Goal: Transaction & Acquisition: Purchase product/service

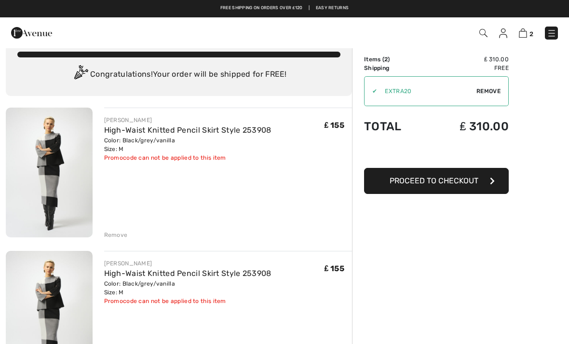
scroll to position [21, 0]
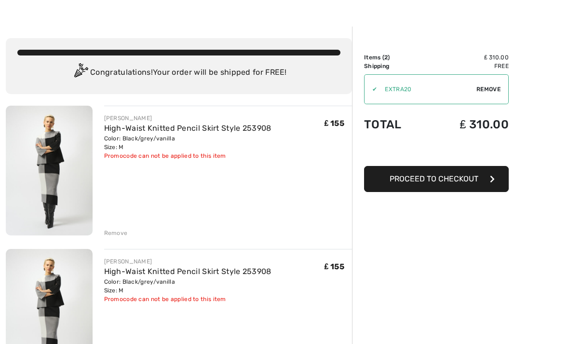
click at [492, 92] on span "Remove" at bounding box center [489, 89] width 24 height 9
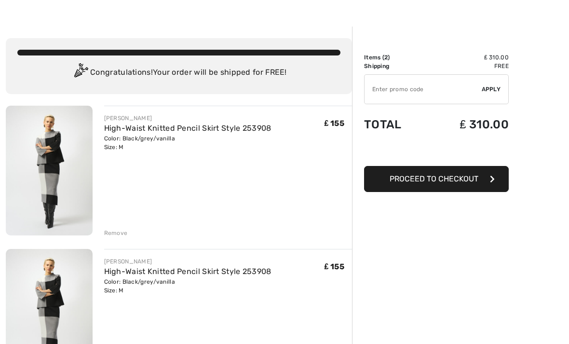
click at [496, 96] on div "✔ Apply Remove" at bounding box center [436, 89] width 145 height 30
click at [490, 93] on span "Apply" at bounding box center [491, 89] width 19 height 9
click at [408, 63] on td "Shipping" at bounding box center [395, 66] width 63 height 9
click at [504, 66] on td "Free" at bounding box center [468, 66] width 82 height 9
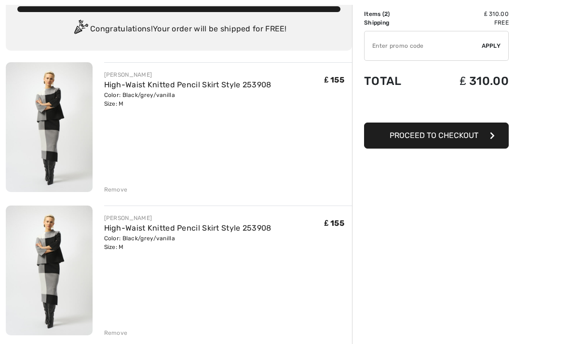
scroll to position [66, 0]
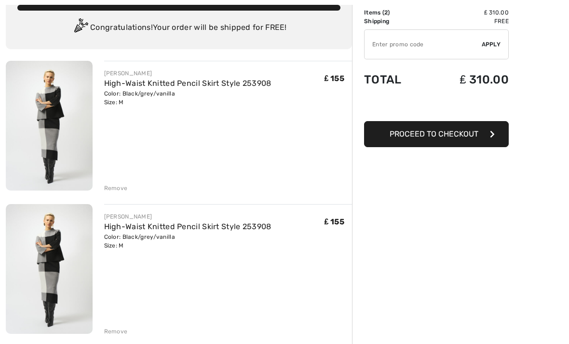
click at [129, 333] on div "Remove" at bounding box center [228, 330] width 249 height 11
click at [227, 324] on div "JOSEPH RIBKOFF High-Waist Knitted Pencil Skirt Style 253908 Color: Black/grey/v…" at bounding box center [228, 270] width 249 height 132
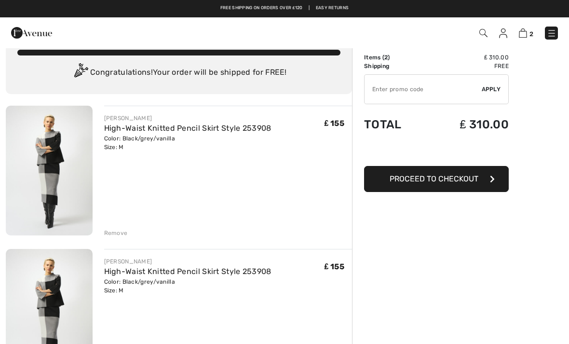
scroll to position [16, 0]
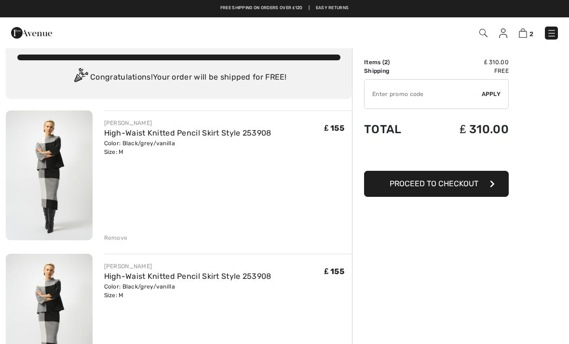
click at [85, 215] on img at bounding box center [49, 176] width 87 height 130
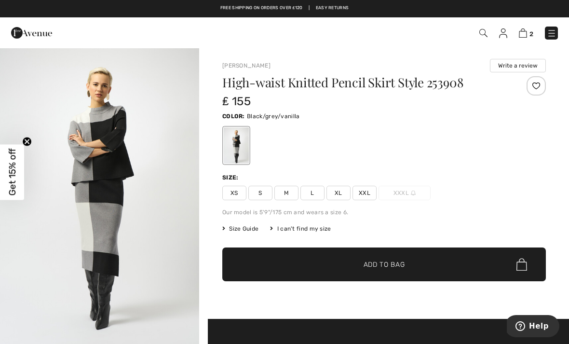
click at [386, 269] on span "Add to Bag" at bounding box center [385, 265] width 42 height 10
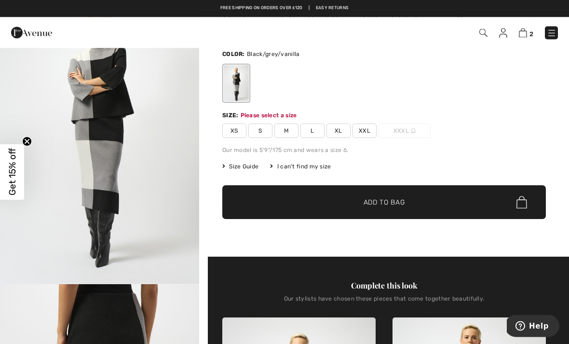
scroll to position [104, 0]
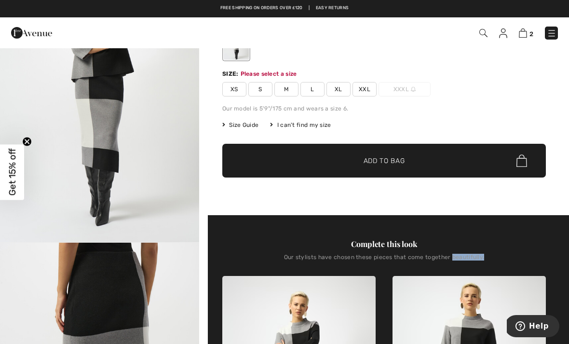
click at [527, 32] on img at bounding box center [523, 32] width 8 height 9
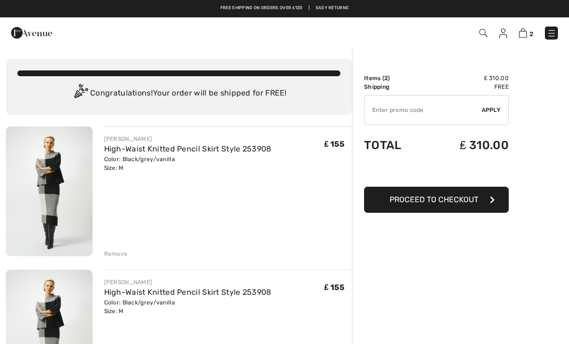
click at [527, 37] on img at bounding box center [523, 32] width 8 height 9
click at [388, 85] on td "Shipping" at bounding box center [395, 87] width 63 height 9
click at [384, 81] on td "Items ( 2 )" at bounding box center [395, 78] width 63 height 9
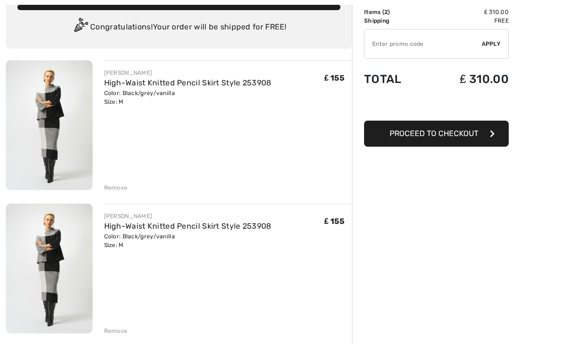
scroll to position [65, 0]
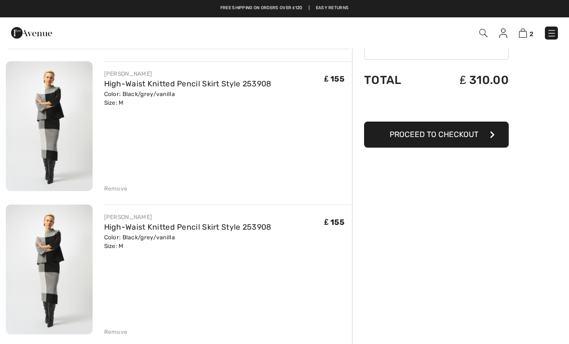
click at [130, 191] on div "Remove" at bounding box center [228, 187] width 249 height 11
click at [120, 193] on div "Remove" at bounding box center [116, 188] width 24 height 9
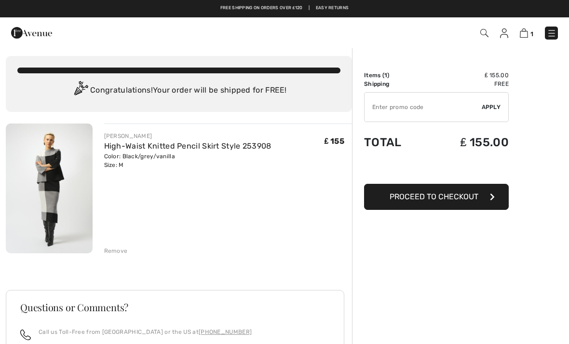
scroll to position [0, 0]
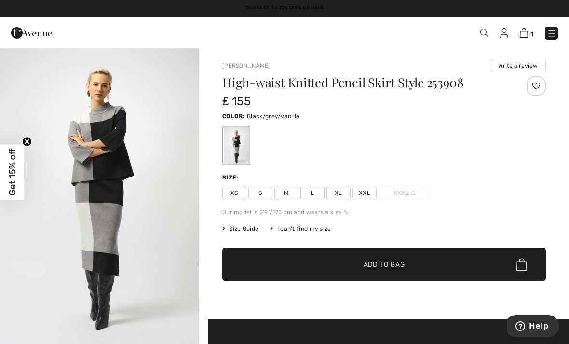
click at [18, 181] on span "Get 15% off" at bounding box center [12, 171] width 24 height 55
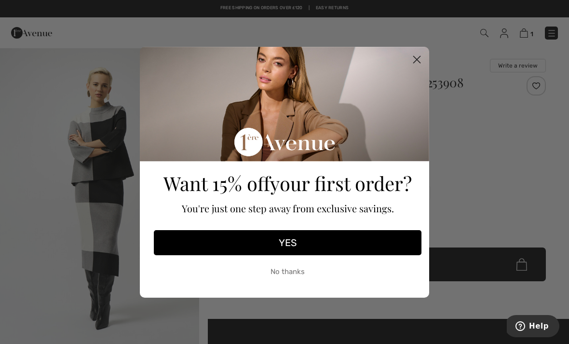
click at [339, 250] on button "YES" at bounding box center [288, 242] width 268 height 25
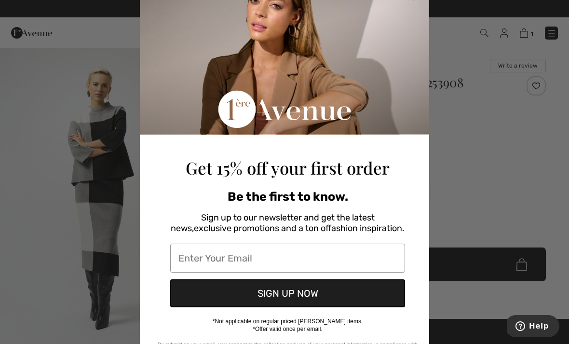
scroll to position [41, 0]
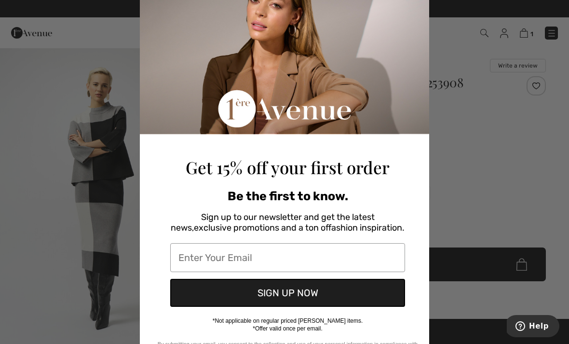
click at [320, 259] on input "Enter Your Email" at bounding box center [287, 257] width 235 height 29
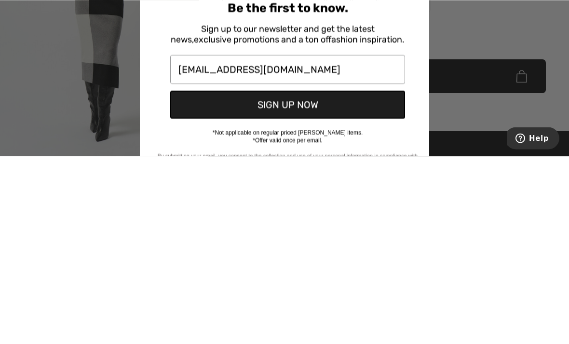
type input "mariandaniels72@gmail.com"
click at [325, 279] on button "SIGN UP NOW" at bounding box center [287, 293] width 235 height 28
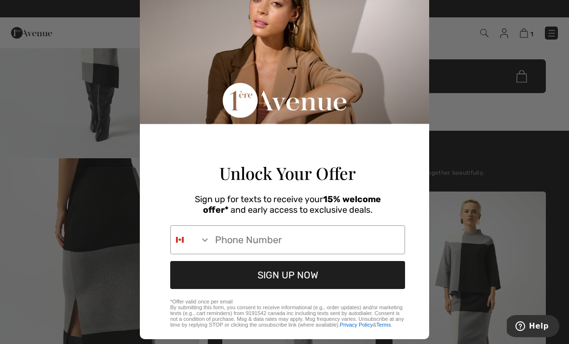
click at [283, 251] on input "Phone Number" at bounding box center [307, 240] width 194 height 28
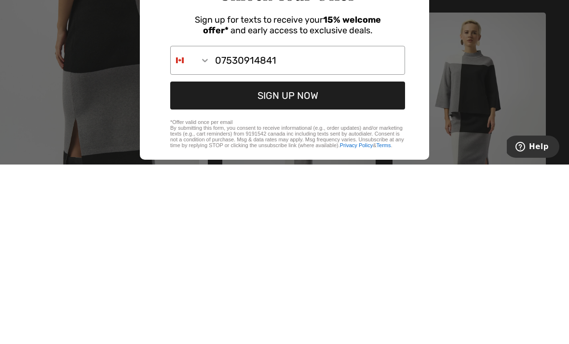
type input "07530914841"
click at [329, 261] on button "SIGN UP NOW" at bounding box center [287, 275] width 235 height 28
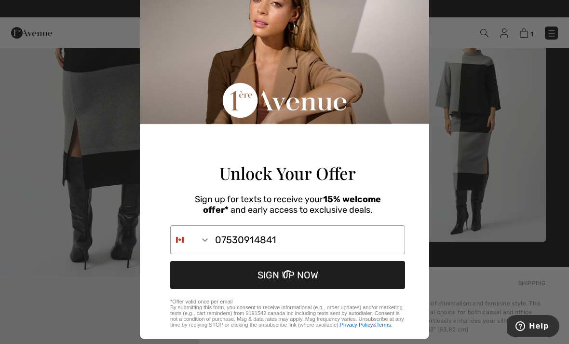
scroll to position [0, 0]
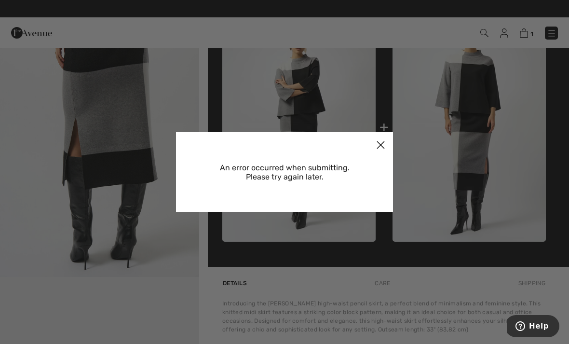
click at [384, 144] on circle "Close dialog" at bounding box center [381, 145] width 16 height 16
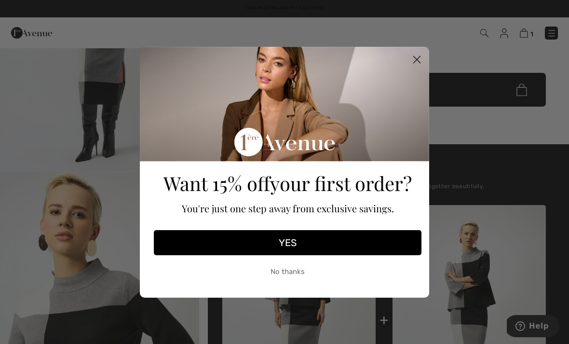
scroll to position [174, 0]
click at [317, 252] on button "YES" at bounding box center [288, 242] width 268 height 25
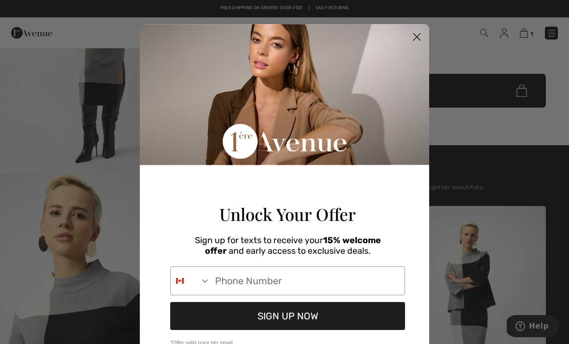
click at [353, 208] on span "Unlock Your Offer" at bounding box center [288, 214] width 137 height 23
click at [414, 35] on circle "Close dialog" at bounding box center [417, 37] width 16 height 16
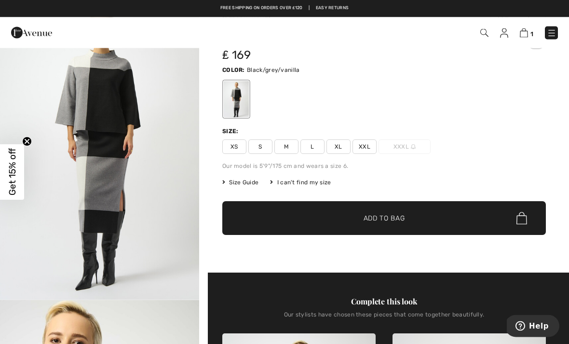
scroll to position [0, 0]
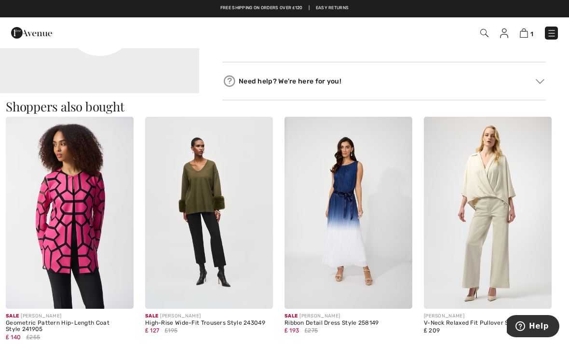
scroll to position [778, 0]
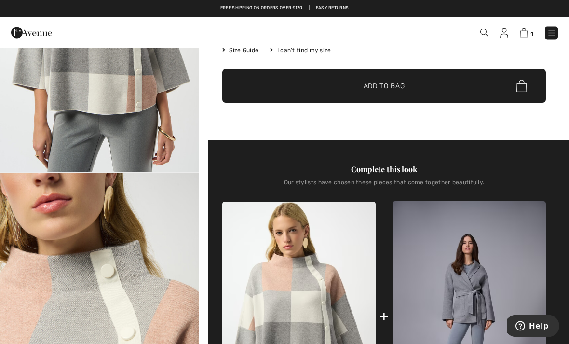
scroll to position [170, 0]
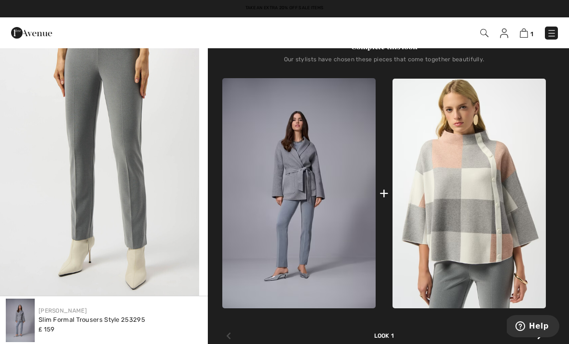
scroll to position [14, 0]
click at [145, 271] on img "2 / 5" at bounding box center [99, 147] width 199 height 299
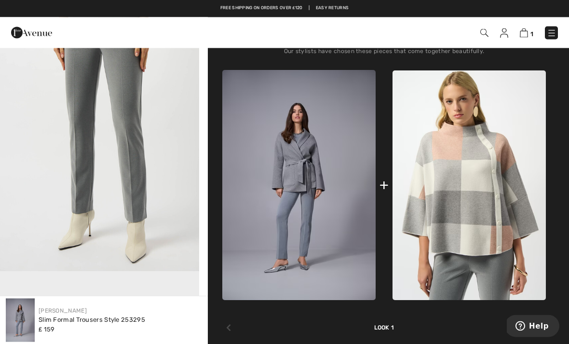
scroll to position [340, 0]
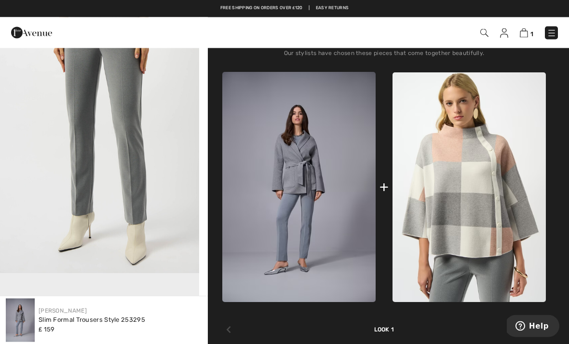
click at [388, 194] on div "+" at bounding box center [384, 188] width 9 height 22
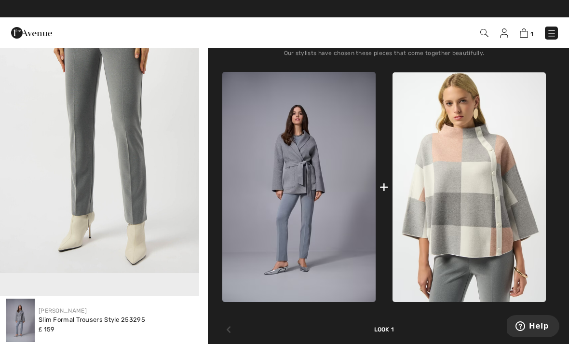
click at [388, 197] on div "+" at bounding box center [384, 187] width 9 height 22
click at [389, 192] on div "+" at bounding box center [384, 187] width 324 height 230
click at [347, 231] on img at bounding box center [298, 187] width 153 height 230
click at [393, 330] on div "Look 1" at bounding box center [384, 318] width 324 height 32
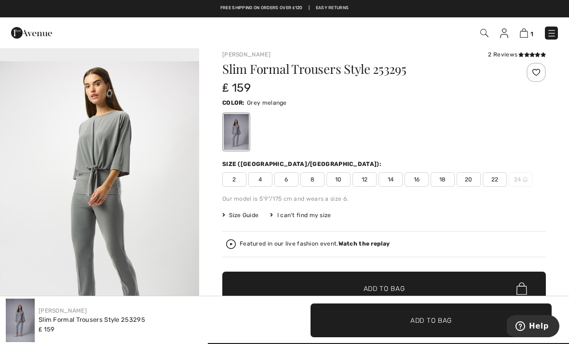
scroll to position [7, 0]
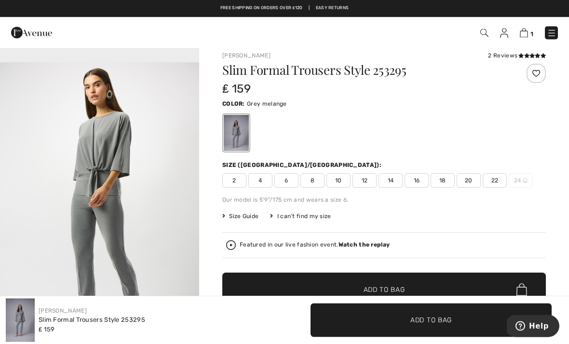
click at [363, 182] on span "12" at bounding box center [365, 181] width 24 height 14
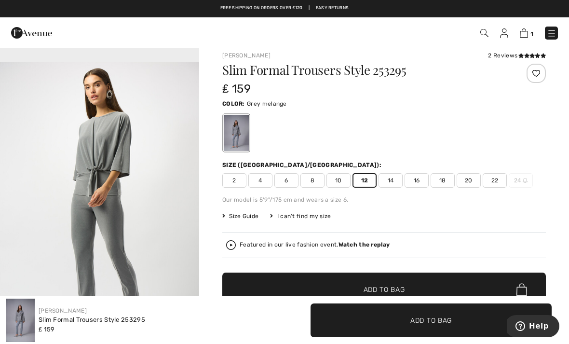
click at [410, 293] on span "✔ Added to Bag Add to Bag" at bounding box center [384, 290] width 324 height 34
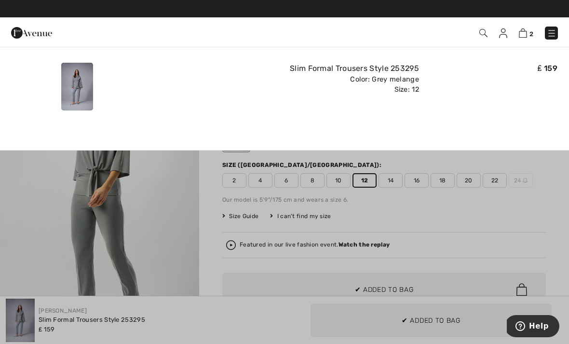
scroll to position [0, 0]
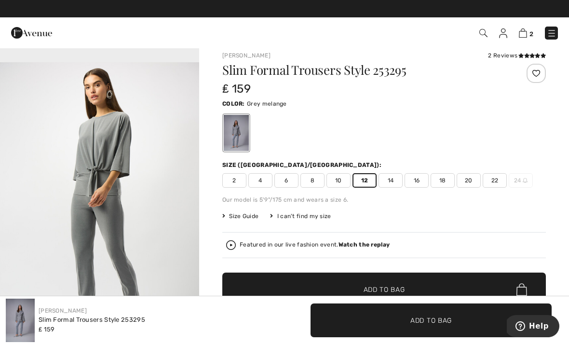
click at [541, 58] on icon at bounding box center [543, 55] width 5 height 5
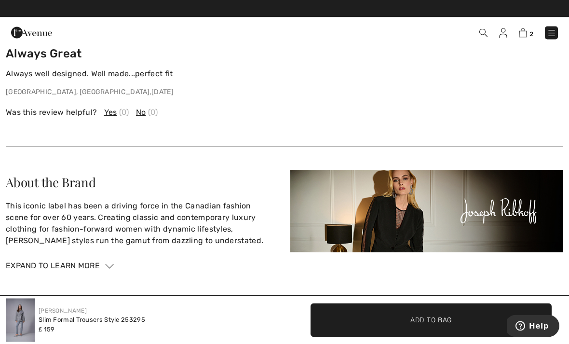
scroll to position [1952, 0]
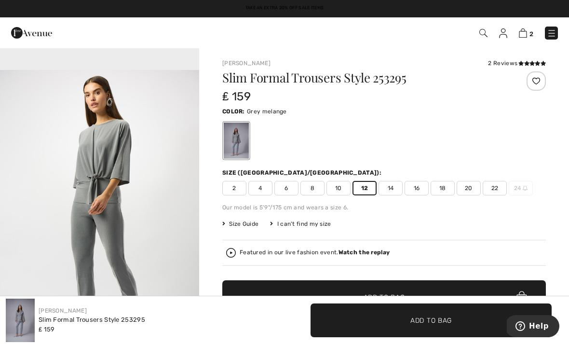
click at [526, 36] on img at bounding box center [523, 32] width 8 height 9
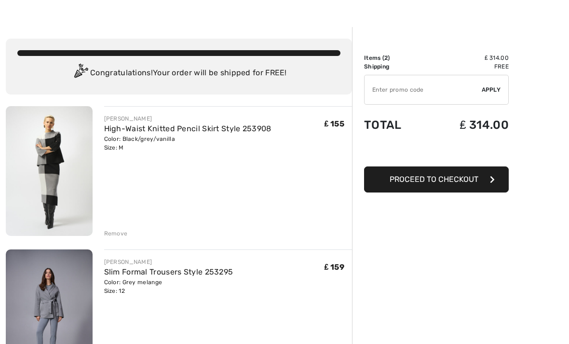
scroll to position [24, 0]
